Goal: Transaction & Acquisition: Purchase product/service

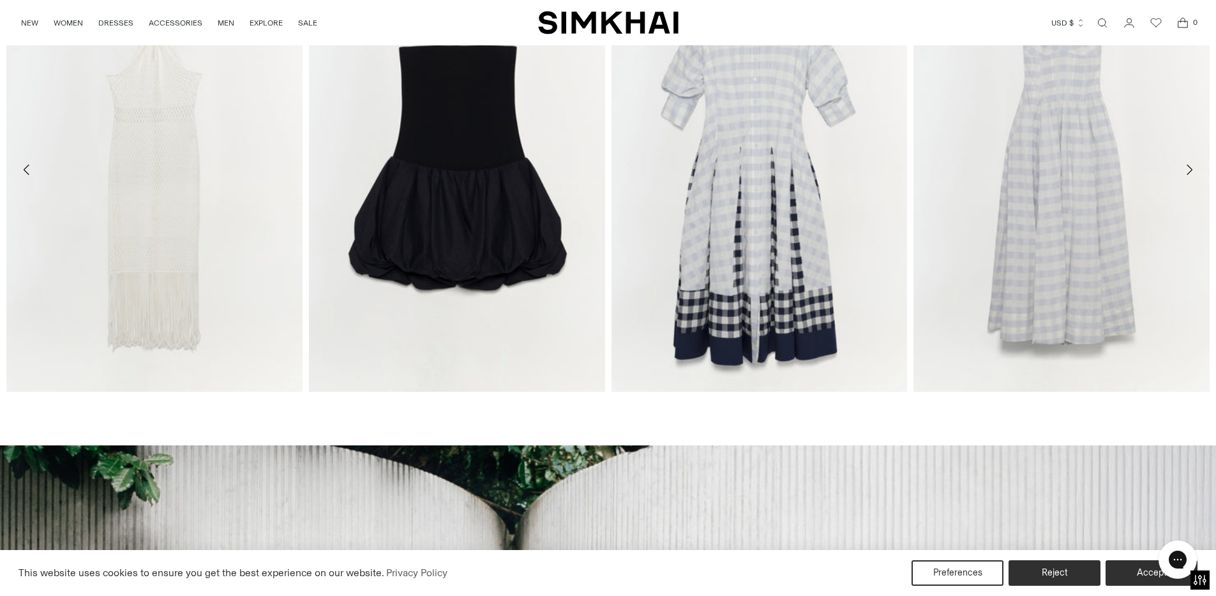
scroll to position [768, 0]
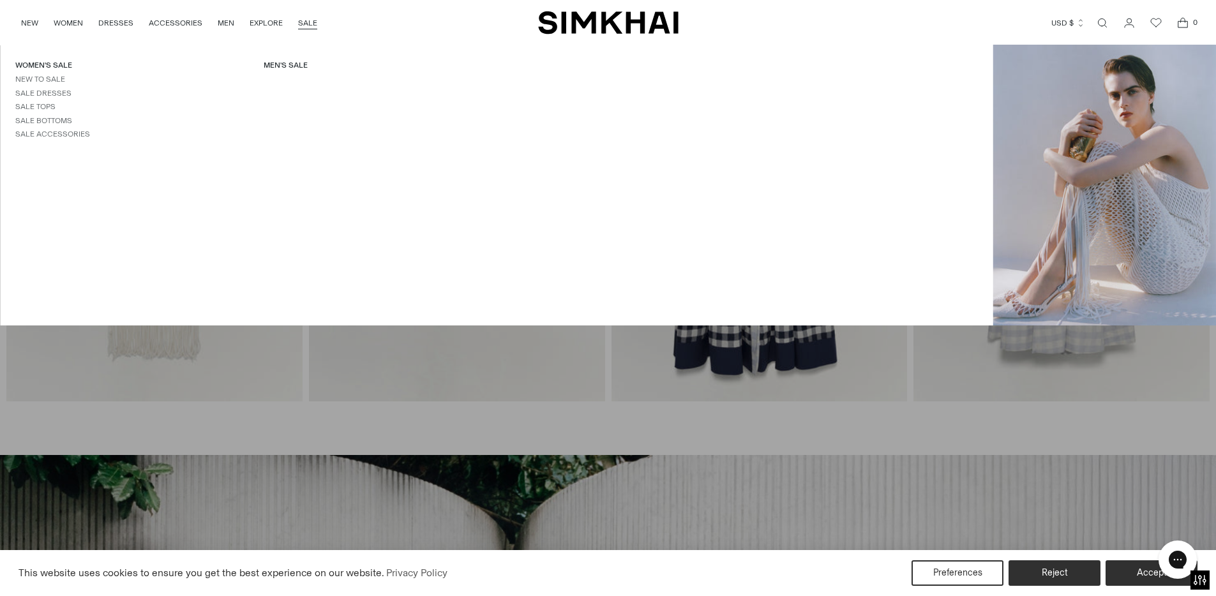
click at [300, 24] on link "SALE" at bounding box center [307, 23] width 19 height 28
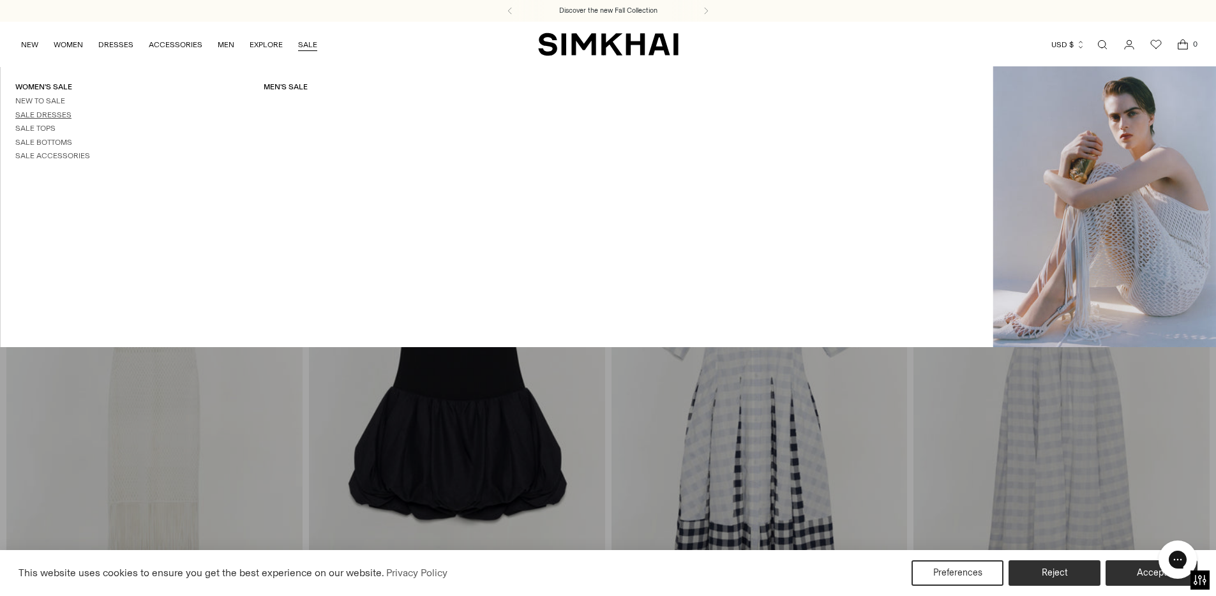
click at [61, 114] on link "Sale Dresses" at bounding box center [43, 114] width 56 height 9
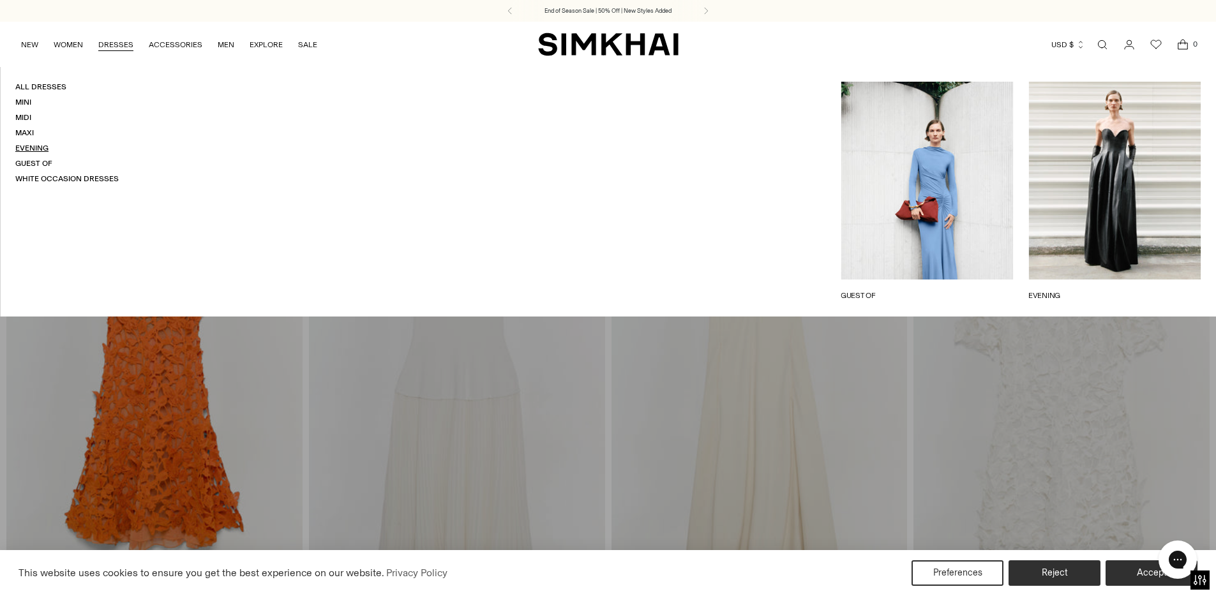
click at [37, 149] on link "Evening" at bounding box center [31, 148] width 33 height 9
